Goal: Navigation & Orientation: Understand site structure

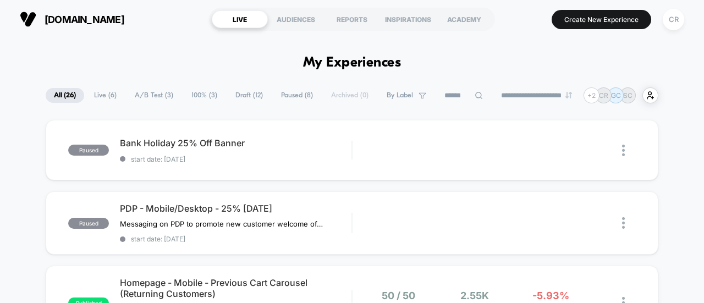
scroll to position [1492, 0]
